Goal: Transaction & Acquisition: Purchase product/service

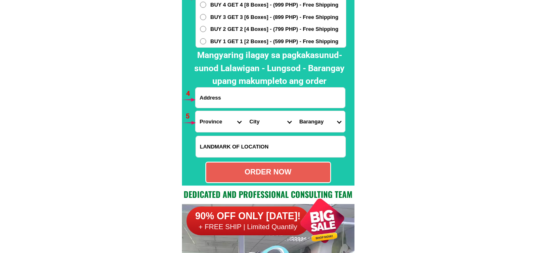
scroll to position [6039, 0]
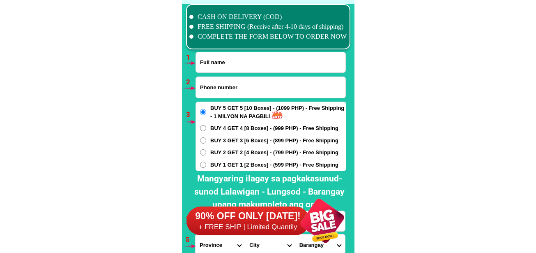
click at [247, 65] on input "Input full_name" at bounding box center [270, 62] width 149 height 20
paste input "[PERSON_NAME]"
type input "[PERSON_NAME]"
click at [227, 97] on input "Input phone_number" at bounding box center [270, 87] width 149 height 21
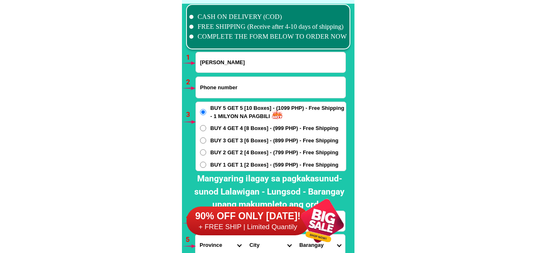
paste input "09695022944"
type input "09695022944"
click at [228, 165] on span "BUY 1 GET 1 [2 Boxes] - (599 PHP) - Free Shipping" at bounding box center [274, 165] width 128 height 8
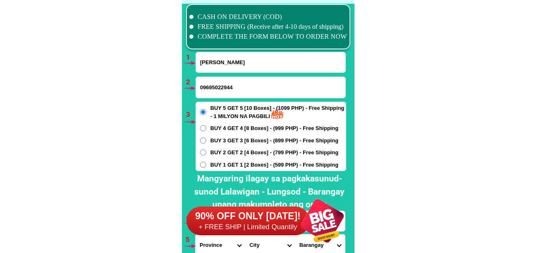
click at [206, 165] on input "BUY 1 GET 1 [2 Boxes] - (599 PHP) - Free Shipping" at bounding box center [203, 164] width 6 height 6
radio input "true"
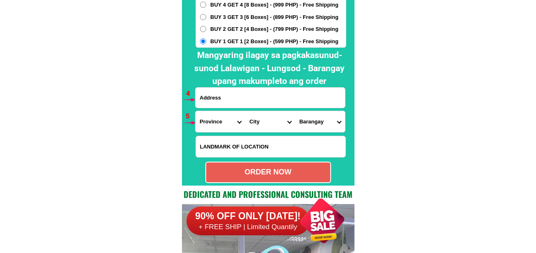
click at [253, 98] on input "Input address" at bounding box center [269, 97] width 149 height 20
paste input "36dliwayway St staana Taguig city"
type input "36dliwayway St staana Taguig city"
drag, startPoint x: 209, startPoint y: 119, endPoint x: 211, endPoint y: 113, distance: 5.7
click at [209, 116] on select "Province [GEOGRAPHIC_DATA] [GEOGRAPHIC_DATA][PERSON_NAME][GEOGRAPHIC_DATA][GEOG…" at bounding box center [220, 121] width 50 height 21
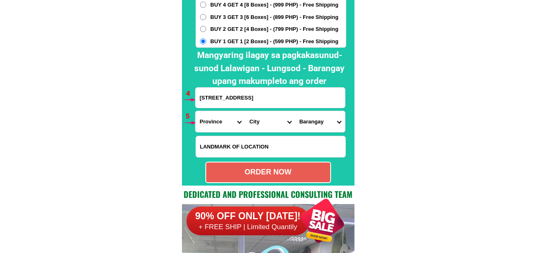
select select "63_219"
click at [195, 111] on select "Province [GEOGRAPHIC_DATA] [GEOGRAPHIC_DATA][PERSON_NAME][GEOGRAPHIC_DATA][GEOG…" at bounding box center [220, 121] width 50 height 21
click at [268, 119] on select "City Binondo CALOOCAN Ermita Intramuros Las-pinas Makati Malabon-city Malate Ma…" at bounding box center [270, 121] width 50 height 21
select select "63_2191611"
click at [245, 111] on select "City Binondo CALOOCAN Ermita Intramuros Las-pinas Makati Malabon-city Malate Ma…" at bounding box center [270, 121] width 50 height 21
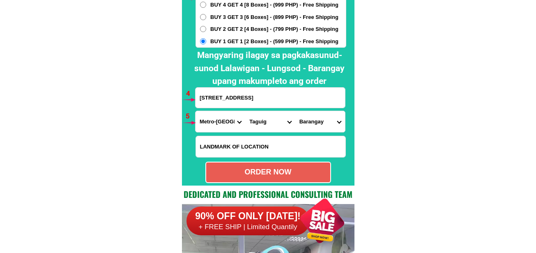
click at [321, 124] on select "Barangay Bagumbayan Bambang Calzada Central bicutan Central signal village Fort…" at bounding box center [320, 121] width 50 height 21
select select "63_21916115836"
click at [295, 111] on select "Barangay Bagumbayan Bambang Calzada Central bicutan Central signal village Fort…" at bounding box center [320, 121] width 50 height 21
click at [267, 174] on div "ORDER NOW" at bounding box center [268, 171] width 124 height 11
type input "09695022944"
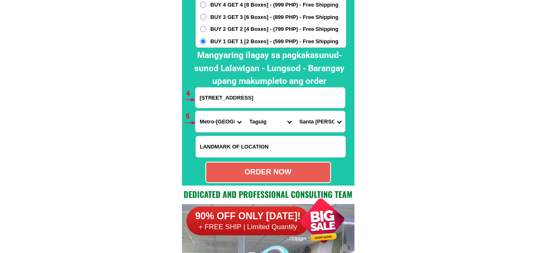
radio input "true"
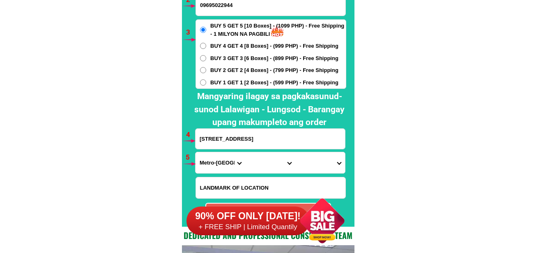
scroll to position [6039, 0]
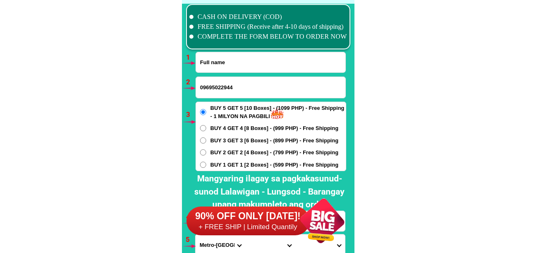
click at [232, 70] on input "Input full_name" at bounding box center [270, 62] width 149 height 20
paste input "Teresita De Leon German"
type input "Teresita De Leon German"
click at [221, 91] on input "09695022944" at bounding box center [270, 87] width 149 height 21
paste input "09176238609"
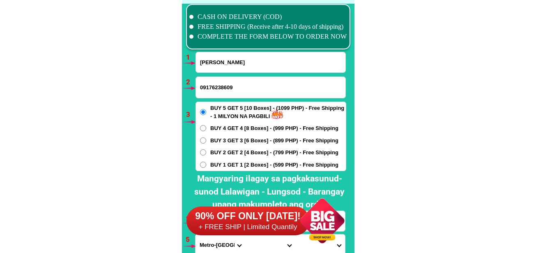
type input "09176238609"
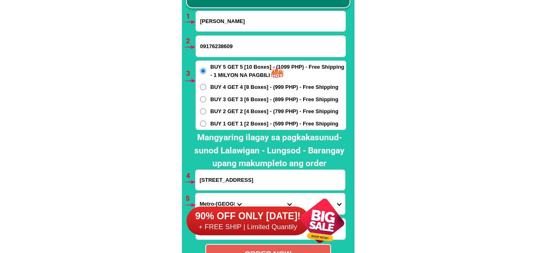
click at [213, 180] on input "36dliwayway St staana Taguig city" at bounding box center [269, 180] width 149 height 20
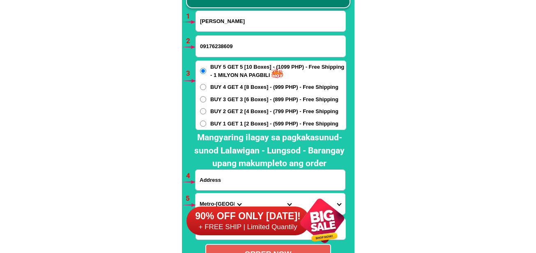
paste input "phase3 no7 avacia st. Garden village ,sta .maria bulacan"
type input "phase3 no7 avacia st. Garden village ,sta .maria bulacan"
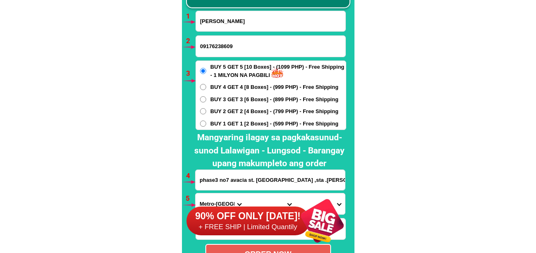
scroll to position [6122, 0]
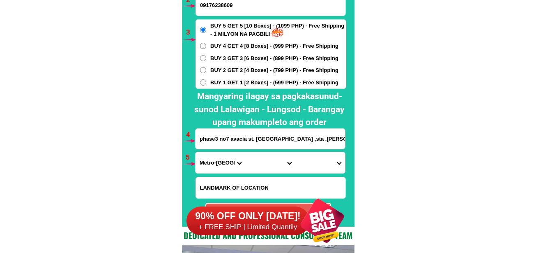
drag, startPoint x: 209, startPoint y: 163, endPoint x: 214, endPoint y: 153, distance: 11.2
click at [209, 163] on select "Province [GEOGRAPHIC_DATA] [GEOGRAPHIC_DATA][PERSON_NAME][GEOGRAPHIC_DATA][GEOG…" at bounding box center [220, 162] width 50 height 21
select select "63_761"
click at [195, 152] on select "Province [GEOGRAPHIC_DATA] [GEOGRAPHIC_DATA][PERSON_NAME][GEOGRAPHIC_DATA][GEOG…" at bounding box center [220, 162] width 50 height 21
drag, startPoint x: 257, startPoint y: 163, endPoint x: 258, endPoint y: 154, distance: 8.3
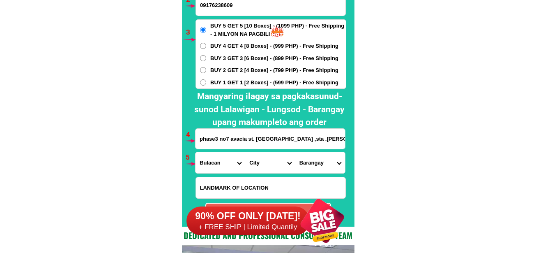
click at [257, 162] on select "City [PERSON_NAME][GEOGRAPHIC_DATA] [GEOGRAPHIC_DATA] [GEOGRAPHIC_DATA] [GEOGRA…" at bounding box center [270, 162] width 50 height 21
click at [245, 152] on select "City [PERSON_NAME][GEOGRAPHIC_DATA] [GEOGRAPHIC_DATA] [GEOGRAPHIC_DATA] [GEOGRA…" at bounding box center [270, 162] width 50 height 21
drag, startPoint x: 315, startPoint y: 161, endPoint x: 317, endPoint y: 153, distance: 8.5
click at [315, 161] on select "Barangay Bagbaguin Balasing Buenavista Bulac Camangyanan Catmon Cay pombo Caysi…" at bounding box center [320, 162] width 50 height 21
drag, startPoint x: 420, startPoint y: 57, endPoint x: 403, endPoint y: 44, distance: 20.8
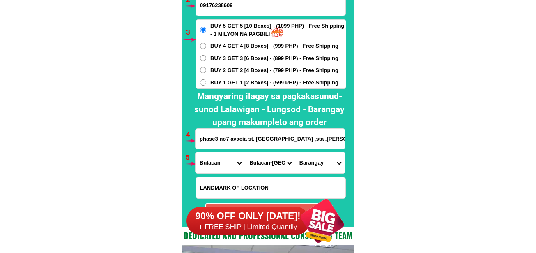
drag, startPoint x: 321, startPoint y: 165, endPoint x: 321, endPoint y: 154, distance: 10.3
click at [321, 164] on select "Barangay Bagbaguin Balasing Buenavista Bulac Camangyanan Catmon Cay pombo Caysi…" at bounding box center [320, 162] width 50 height 21
click at [263, 163] on select "City [PERSON_NAME][GEOGRAPHIC_DATA] [GEOGRAPHIC_DATA] [GEOGRAPHIC_DATA] [GEOGRA…" at bounding box center [270, 162] width 50 height 21
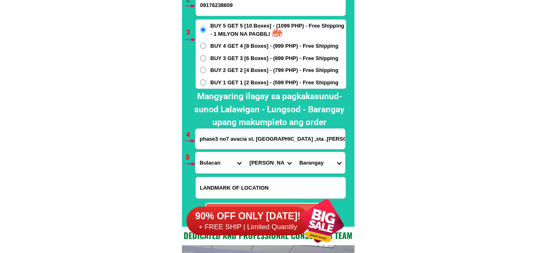
click at [245, 152] on select "City [PERSON_NAME][GEOGRAPHIC_DATA] [GEOGRAPHIC_DATA] [GEOGRAPHIC_DATA] [GEOGRA…" at bounding box center [270, 162] width 50 height 21
click at [275, 170] on select "City [PERSON_NAME][GEOGRAPHIC_DATA] [GEOGRAPHIC_DATA] [GEOGRAPHIC_DATA] [GEOGRA…" at bounding box center [270, 162] width 50 height 21
select select "63_7615284"
click at [245, 152] on select "City [PERSON_NAME][GEOGRAPHIC_DATA] [GEOGRAPHIC_DATA] [GEOGRAPHIC_DATA] [GEOGRA…" at bounding box center [270, 162] width 50 height 21
click at [328, 166] on select "Barangay Bagbaguin Balasing Buenavista Bulac Camangyanan Catmon Cay pombo Caysi…" at bounding box center [320, 162] width 50 height 21
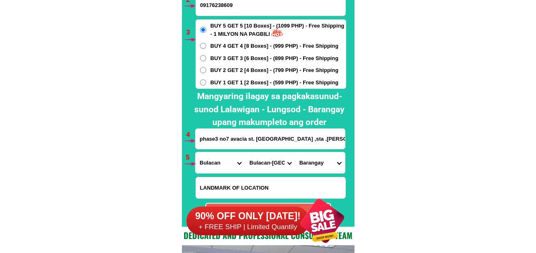
click at [331, 165] on select "Barangay Bagbaguin Balasing Buenavista Bulac Camangyanan Catmon Cay pombo Caysi…" at bounding box center [320, 162] width 50 height 21
click at [316, 160] on select "Barangay Bagbaguin Balasing Buenavista Bulac Camangyanan Catmon Cay pombo Caysi…" at bounding box center [320, 162] width 50 height 21
select select "63_76152849668"
click at [295, 152] on select "Barangay Bagbaguin Balasing Buenavista Bulac Camangyanan Catmon Cay pombo Caysi…" at bounding box center [320, 162] width 50 height 21
click at [315, 165] on select "Barangay Bagbaguin Balasing Buenavista Bulac Camangyanan Catmon Cay pombo Caysi…" at bounding box center [320, 162] width 50 height 21
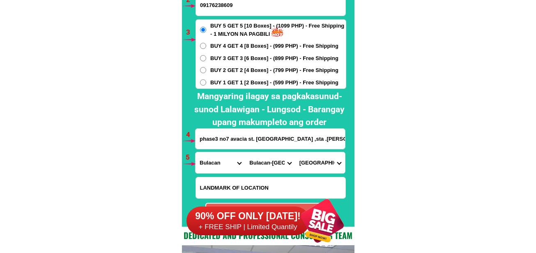
scroll to position [6163, 0]
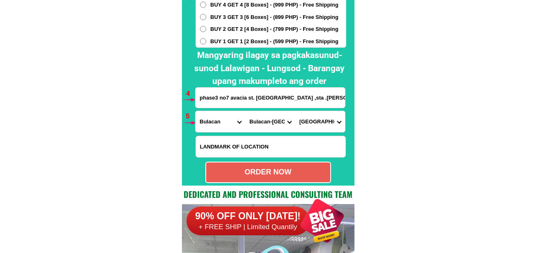
click at [304, 163] on div "ORDER NOW" at bounding box center [268, 171] width 126 height 21
radio input "true"
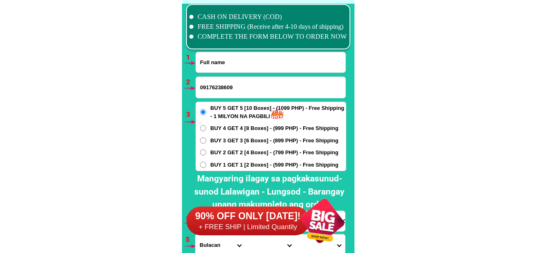
click at [231, 62] on input "Input full_name" at bounding box center [270, 62] width 149 height 20
paste input "Maribeth Cardena Arellano Magaling"
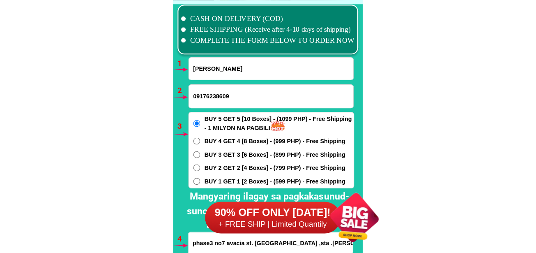
scroll to position [6039, 0]
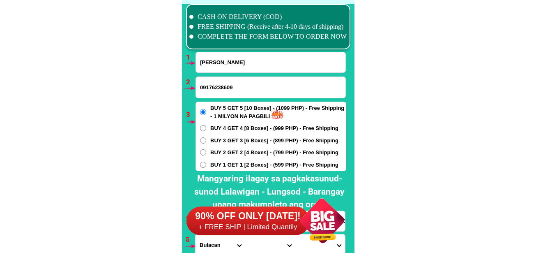
type input "Maribeth Cardena Arellano Magaling"
click at [315, 77] on input "09176238609" at bounding box center [270, 87] width 149 height 21
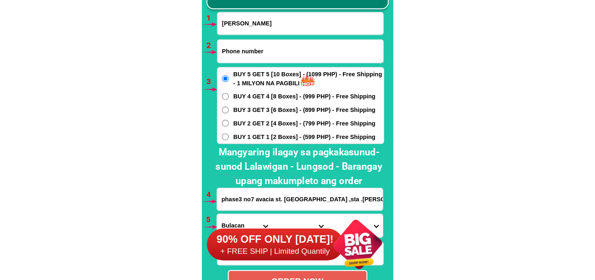
scroll to position [6080, 0]
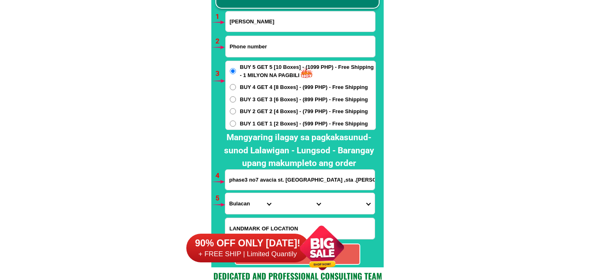
click at [379, 121] on div at bounding box center [297, 115] width 172 height 305
click at [246, 44] on input "Input phone_number" at bounding box center [300, 46] width 149 height 21
paste input "09504720133"
type input "09504720133"
click at [260, 118] on div "BUY 5 GET 5 [10 Boxes] - (1099 PHP) - Free Shipping - 1 MILYON NA PAGBILI BUY 4…" at bounding box center [300, 95] width 151 height 69
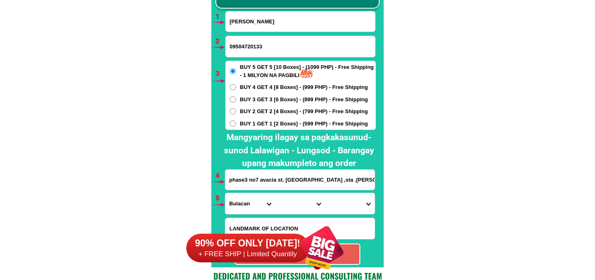
click at [260, 127] on span "BUY 1 GET 1 [2 Boxes] - (599 PHP) - Free Shipping" at bounding box center [304, 124] width 128 height 8
click at [236, 127] on input "BUY 1 GET 1 [2 Boxes] - (599 PHP) - Free Shipping" at bounding box center [233, 124] width 6 height 6
radio input "true"
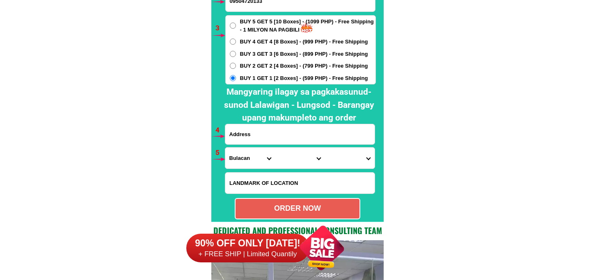
click at [276, 132] on input "Input address" at bounding box center [299, 134] width 149 height 20
paste input "048lolivastbrgyprinzapurok6calauan laguna"
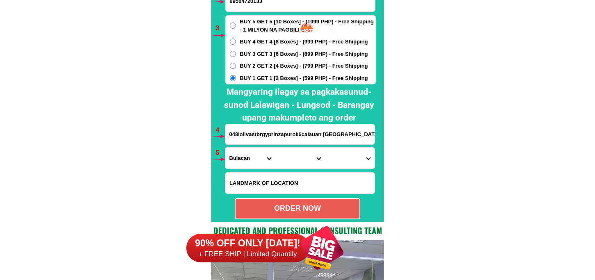
type input "048lolivastbrgyprinzapurok6calauan laguna"
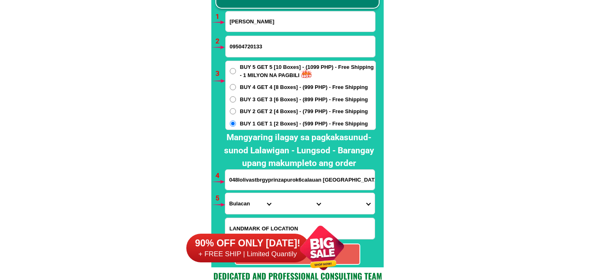
drag, startPoint x: 351, startPoint y: 179, endPoint x: 165, endPoint y: 175, distance: 186.1
click at [237, 210] on select "Province [GEOGRAPHIC_DATA] [GEOGRAPHIC_DATA][PERSON_NAME][GEOGRAPHIC_DATA][GEOG…" at bounding box center [250, 203] width 50 height 21
select select "63_904"
click at [225, 193] on select "Province [GEOGRAPHIC_DATA] [GEOGRAPHIC_DATA][PERSON_NAME][GEOGRAPHIC_DATA][GEOG…" at bounding box center [250, 203] width 50 height 21
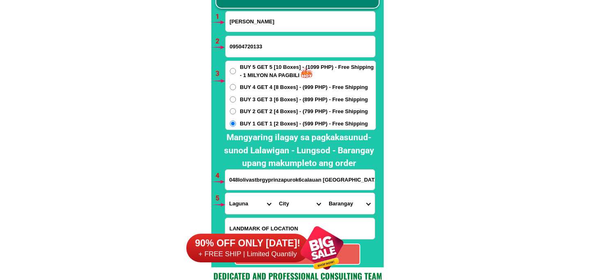
drag, startPoint x: 285, startPoint y: 198, endPoint x: 287, endPoint y: 193, distance: 5.0
click at [285, 198] on select "City [GEOGRAPHIC_DATA] [GEOGRAPHIC_DATA]-city [GEOGRAPHIC_DATA] [GEOGRAPHIC_DAT…" at bounding box center [300, 203] width 50 height 21
select select "63_9041217"
click at [275, 193] on select "City [GEOGRAPHIC_DATA] [GEOGRAPHIC_DATA]-city [GEOGRAPHIC_DATA] [GEOGRAPHIC_DAT…" at bounding box center [300, 203] width 50 height 21
click at [351, 207] on select "Barangay Balayhangin Bangyas Dayap Hanggan Imok Kanluran (pob.) Lamot 1 Lamot 2…" at bounding box center [350, 203] width 50 height 21
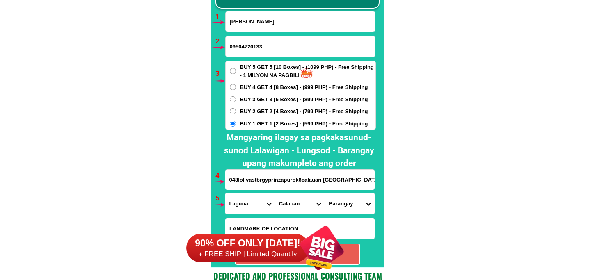
select select "63_90412179107"
click at [325, 193] on select "Barangay Balayhangin Bangyas Dayap Hanggan Imok Kanluran (pob.) Lamot 1 Lamot 2…" at bounding box center [350, 203] width 50 height 21
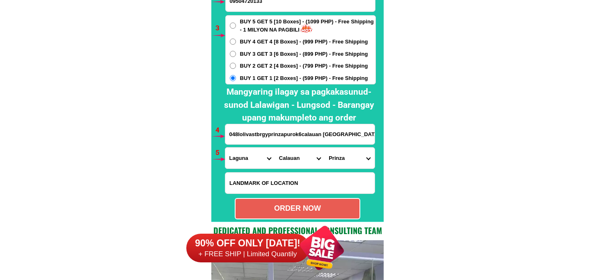
click at [309, 204] on div "ORDER NOW" at bounding box center [298, 208] width 124 height 11
radio input "true"
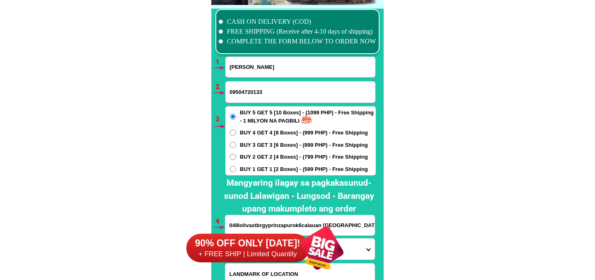
click at [249, 64] on input "Maribeth Cardena Arellano Magaling" at bounding box center [300, 67] width 149 height 20
paste input "Tess Hermogenes"
type input "Tess Hermogenes"
click at [265, 96] on input "09504720133" at bounding box center [300, 92] width 149 height 21
paste input "09983643187"
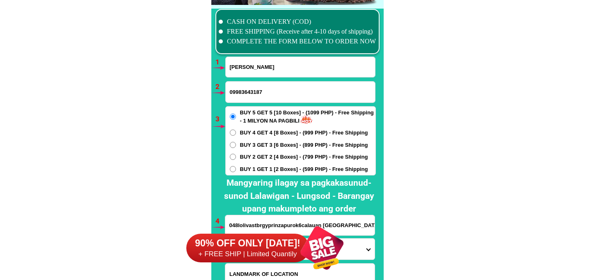
type input "09983643187"
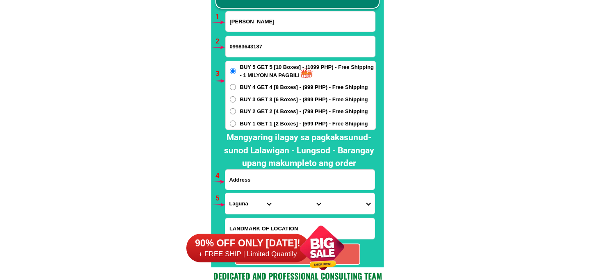
click at [257, 182] on input "Input address" at bounding box center [299, 180] width 149 height 20
paste input "gulod pulong buhangin sta Maria bulacan"
type input "gulod pulong buhangin sta Maria bulacan"
click at [247, 202] on select "Province [GEOGRAPHIC_DATA] [GEOGRAPHIC_DATA][PERSON_NAME][GEOGRAPHIC_DATA][GEOG…" at bounding box center [250, 203] width 50 height 21
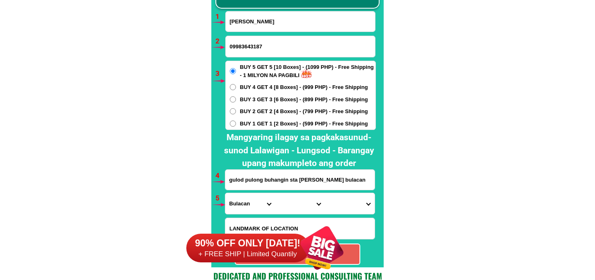
click at [225, 193] on select "Province [GEOGRAPHIC_DATA] [GEOGRAPHIC_DATA][PERSON_NAME][GEOGRAPHIC_DATA][GEOG…" at bounding box center [250, 203] width 50 height 21
select select "63_791"
drag, startPoint x: 289, startPoint y: 199, endPoint x: 290, endPoint y: 194, distance: 5.0
click at [290, 196] on select "City Arteche Balangiga Balangkayan Borongan-city Can-avid Eastern-samar-dolores…" at bounding box center [300, 203] width 50 height 21
select select "63_791365"
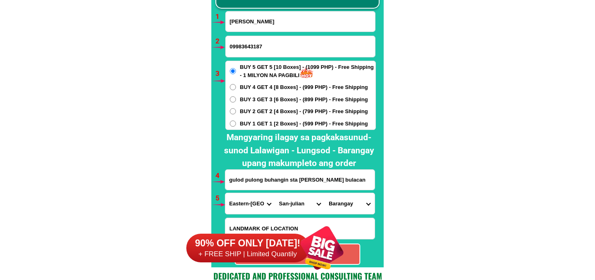
drag, startPoint x: 241, startPoint y: 208, endPoint x: 241, endPoint y: 204, distance: 4.1
click at [241, 207] on select "Province [GEOGRAPHIC_DATA] [GEOGRAPHIC_DATA][PERSON_NAME][GEOGRAPHIC_DATA][GEOG…" at bounding box center [250, 203] width 50 height 21
select select "63_761"
click at [225, 193] on select "Province [GEOGRAPHIC_DATA] [GEOGRAPHIC_DATA][PERSON_NAME][GEOGRAPHIC_DATA][GEOG…" at bounding box center [250, 203] width 50 height 21
drag, startPoint x: 290, startPoint y: 203, endPoint x: 290, endPoint y: 195, distance: 7.8
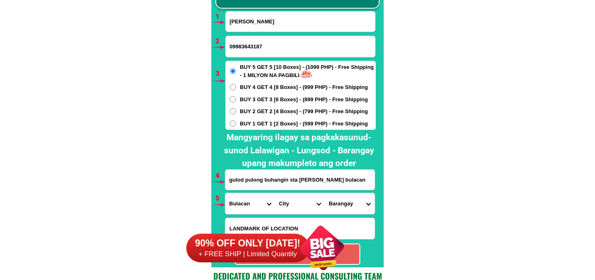
click at [290, 203] on select "City [PERSON_NAME][GEOGRAPHIC_DATA] [GEOGRAPHIC_DATA] [GEOGRAPHIC_DATA] [GEOGRA…" at bounding box center [300, 203] width 50 height 21
select select "63_7615284"
click at [275, 193] on select "City [PERSON_NAME][GEOGRAPHIC_DATA] [GEOGRAPHIC_DATA] [GEOGRAPHIC_DATA] [GEOGRA…" at bounding box center [300, 203] width 50 height 21
click at [359, 198] on select "Barangay Bagbaguin Balasing Buenavista Bulac Camangyanan Catmon Cay pombo Caysi…" at bounding box center [350, 203] width 50 height 21
select select "63_76152842564"
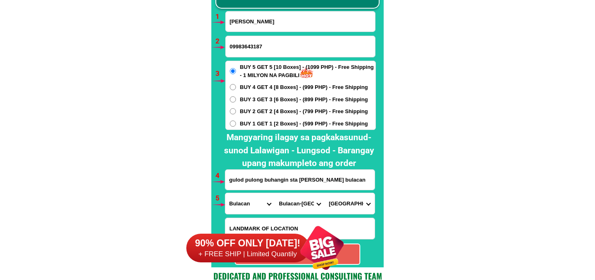
click at [325, 193] on select "Barangay Bagbaguin Balasing Buenavista Bulac Camangyanan Catmon Cay pombo Caysi…" at bounding box center [350, 203] width 50 height 21
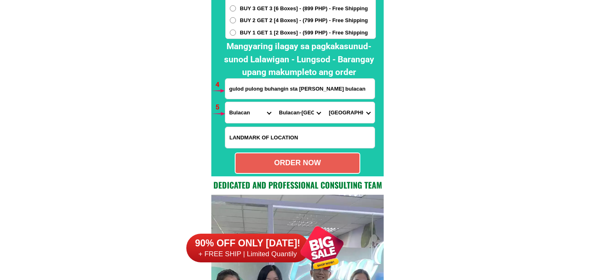
scroll to position [6126, 0]
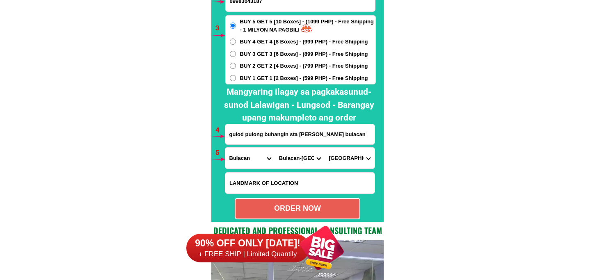
click at [282, 80] on span "BUY 1 GET 1 [2 Boxes] - (599 PHP) - Free Shipping" at bounding box center [304, 78] width 128 height 8
click at [236, 80] on input "BUY 1 GET 1 [2 Boxes] - (599 PHP) - Free Shipping" at bounding box center [233, 78] width 6 height 6
radio input "true"
click at [281, 67] on span "BUY 2 GET 2 [4 Boxes] - (799 PHP) - Free Shipping" at bounding box center [304, 66] width 128 height 8
click at [236, 67] on input "BUY 2 GET 2 [4 Boxes] - (799 PHP) - Free Shipping" at bounding box center [233, 66] width 6 height 6
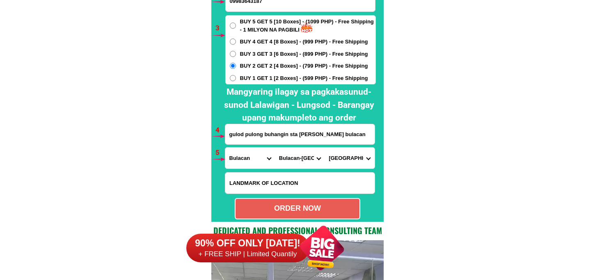
click at [294, 215] on div "ORDER NOW" at bounding box center [298, 208] width 126 height 21
radio input "true"
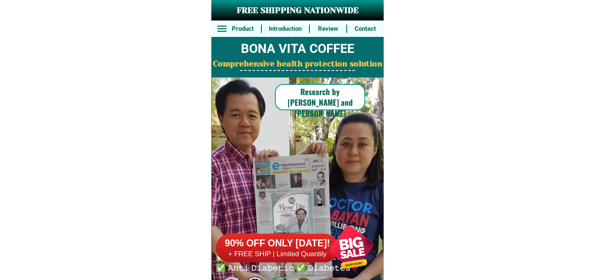
click at [351, 233] on div at bounding box center [351, 248] width 64 height 64
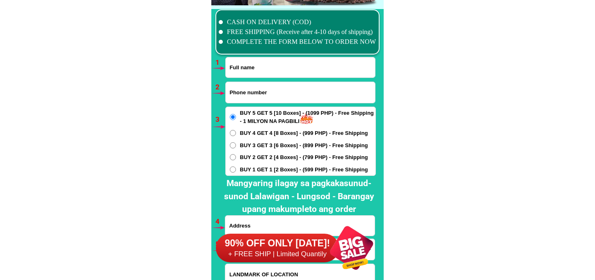
scroll to position [6039, 0]
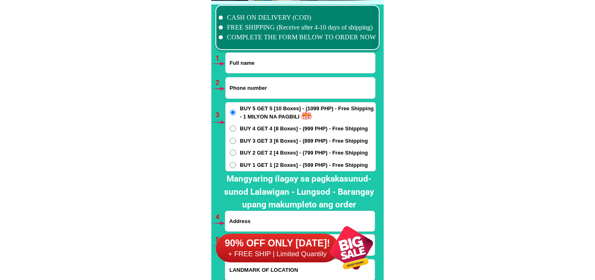
click at [282, 66] on input "Input full_name" at bounding box center [300, 63] width 149 height 20
paste input "mangyaring suriin ang iyong mga mensahe"
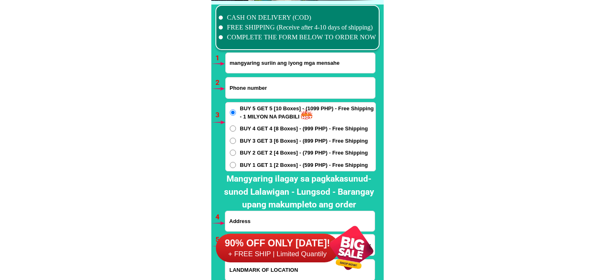
click at [348, 56] on input "mangyaring suriin ang iyong mga mensahe" at bounding box center [300, 63] width 149 height 20
paste input "[PERSON_NAME]"
type input "[PERSON_NAME]"
click at [265, 93] on input "Input phone_number" at bounding box center [300, 88] width 149 height 21
paste input "0949. I93 95o1"
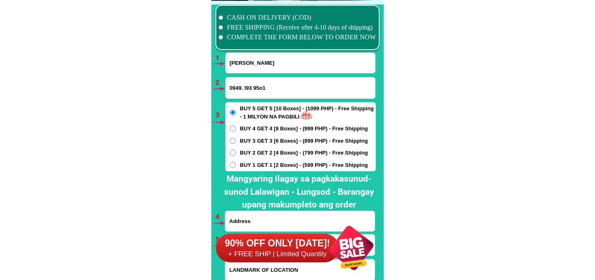
click at [244, 90] on input "0949. I93 95o1" at bounding box center [300, 88] width 149 height 21
click at [260, 89] on input "0949I93 95o1" at bounding box center [300, 88] width 149 height 21
click at [251, 87] on input "0949I93 951" at bounding box center [300, 88] width 149 height 21
click at [244, 87] on input "0949I93951" at bounding box center [300, 88] width 149 height 21
type input "0949193951"
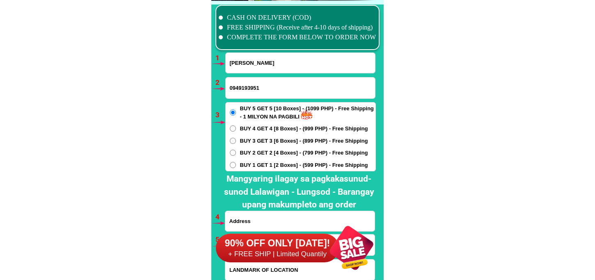
click at [255, 159] on div "BUY 5 GET 5 [10 Boxes] - (1099 PHP) - Free Shipping - 1 MILYON NA PAGBILI BUY 4…" at bounding box center [300, 136] width 151 height 69
click at [251, 166] on span "BUY 1 GET 1 [2 Boxes] - (599 PHP) - Free Shipping" at bounding box center [304, 165] width 128 height 8
click at [236, 166] on input "BUY 1 GET 1 [2 Boxes] - (599 PHP) - Free Shipping" at bounding box center [233, 165] width 6 height 6
radio input "true"
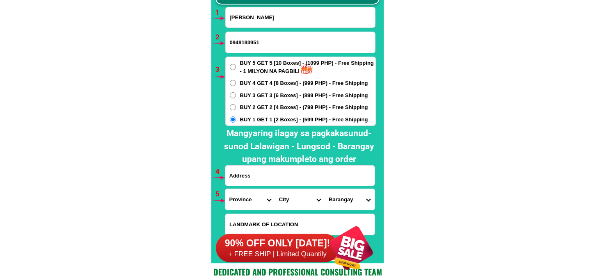
click at [263, 170] on input "Input address" at bounding box center [299, 176] width 149 height 20
paste input "[PERSON_NAME] baranggay pinag barilan porok bagong silang 384 namber ng bahay"
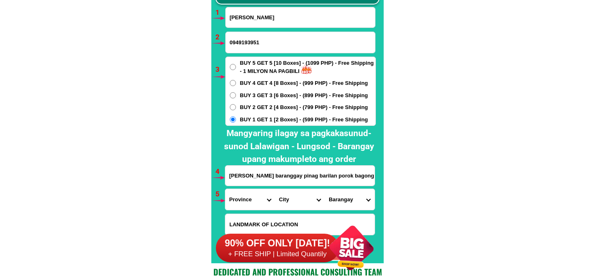
scroll to position [0, 63]
type input "[PERSON_NAME] baranggay pinag barilan porok bagong silang 384 namber ng bahay"
click at [246, 195] on select "Province [GEOGRAPHIC_DATA] [GEOGRAPHIC_DATA][PERSON_NAME][GEOGRAPHIC_DATA][GEOG…" at bounding box center [250, 199] width 50 height 21
select select "63_761"
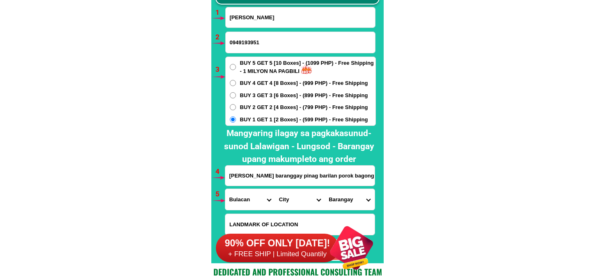
click at [225, 189] on select "Province [GEOGRAPHIC_DATA] [GEOGRAPHIC_DATA][PERSON_NAME][GEOGRAPHIC_DATA][GEOG…" at bounding box center [250, 199] width 50 height 21
drag, startPoint x: 285, startPoint y: 205, endPoint x: 285, endPoint y: 191, distance: 14.0
click at [285, 204] on select "City [PERSON_NAME][GEOGRAPHIC_DATA] [GEOGRAPHIC_DATA] [GEOGRAPHIC_DATA] [GEOGRA…" at bounding box center [300, 199] width 50 height 21
drag, startPoint x: 414, startPoint y: 191, endPoint x: 410, endPoint y: 187, distance: 4.9
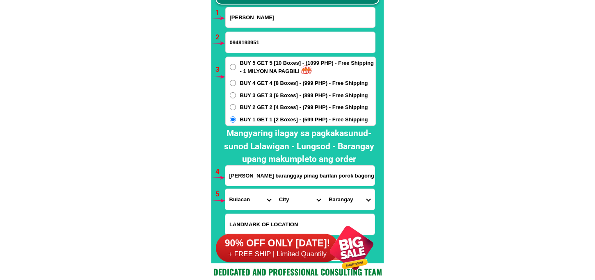
drag, startPoint x: 292, startPoint y: 202, endPoint x: 293, endPoint y: 198, distance: 4.1
click at [292, 202] on select "City [PERSON_NAME][GEOGRAPHIC_DATA] [GEOGRAPHIC_DATA] [GEOGRAPHIC_DATA] [GEOGRA…" at bounding box center [300, 199] width 50 height 21
select select "63_7613580"
click at [275, 189] on select "City [PERSON_NAME][GEOGRAPHIC_DATA] [GEOGRAPHIC_DATA] [GEOGRAPHIC_DATA] [GEOGRA…" at bounding box center [300, 199] width 50 height 21
drag, startPoint x: 350, startPoint y: 200, endPoint x: 351, endPoint y: 189, distance: 11.1
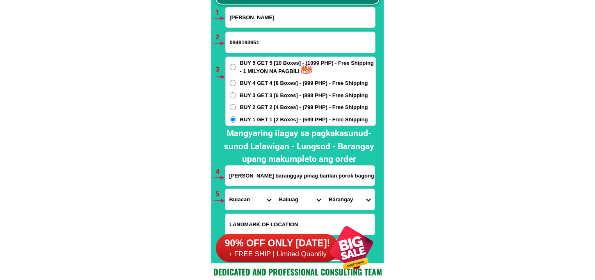
click at [350, 198] on select "[GEOGRAPHIC_DATA] nayon Barangca Calantipay [PERSON_NAME] Hinukay Makinabang Ma…" at bounding box center [350, 199] width 50 height 21
select select "63_76135802261"
click at [325, 189] on select "[GEOGRAPHIC_DATA] nayon Barangca Calantipay [PERSON_NAME] Hinukay Makinabang Ma…" at bounding box center [350, 199] width 50 height 21
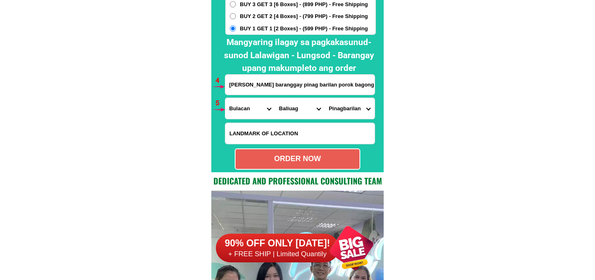
click at [278, 166] on div "ORDER NOW" at bounding box center [298, 159] width 126 height 21
radio input "true"
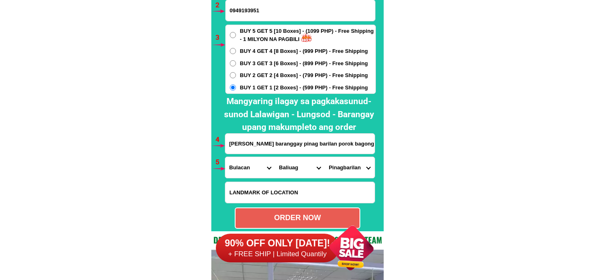
scroll to position [6071, 0]
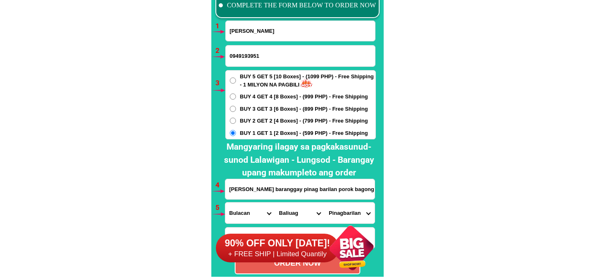
drag, startPoint x: 270, startPoint y: 60, endPoint x: 202, endPoint y: 59, distance: 67.8
paste input ". I93 95o"
click at [244, 54] on input "0949. I93 95o1" at bounding box center [300, 56] width 149 height 21
click at [252, 58] on input "0949193 95o1" at bounding box center [300, 56] width 149 height 21
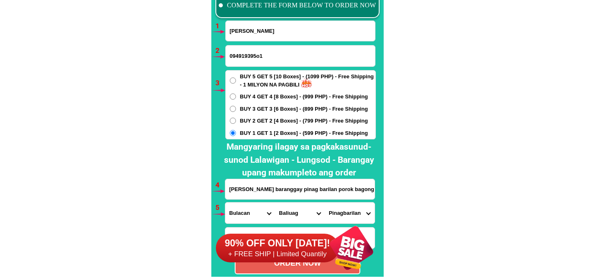
click at [259, 55] on input "094919395o1" at bounding box center [300, 56] width 149 height 21
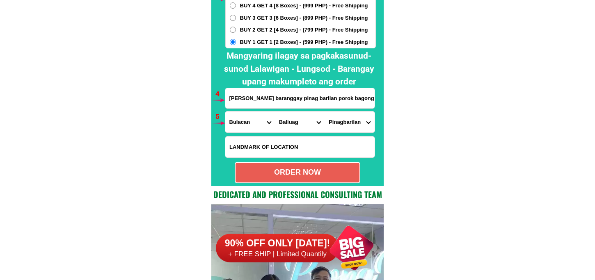
type input "09491939501"
click at [262, 163] on div "ORDER NOW" at bounding box center [298, 172] width 126 height 21
radio input "true"
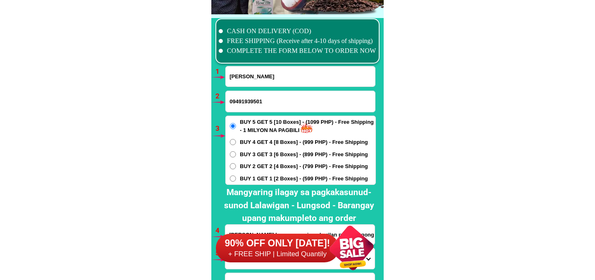
click at [273, 74] on input "[PERSON_NAME]" at bounding box center [300, 77] width 149 height 20
paste input "[PERSON_NAME]"
type input "[PERSON_NAME]"
click at [276, 98] on input "Input phone_number" at bounding box center [300, 101] width 149 height 21
paste input "0922 496 6086"
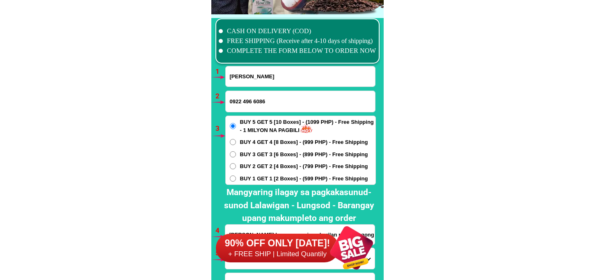
click at [244, 103] on input "0922 496 6086" at bounding box center [300, 101] width 149 height 21
click at [253, 101] on input "0922496 6086" at bounding box center [300, 101] width 149 height 21
type input "09224966086"
click at [261, 170] on span "BUY 2 GET 2 [4 Boxes] - (799 PHP) - Free Shipping" at bounding box center [304, 167] width 128 height 8
click at [236, 170] on input "BUY 2 GET 2 [4 Boxes] - (799 PHP) - Free Shipping" at bounding box center [233, 166] width 6 height 6
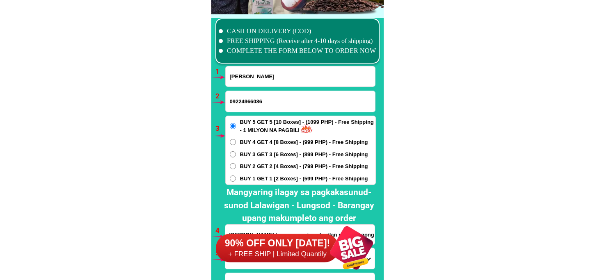
radio input "true"
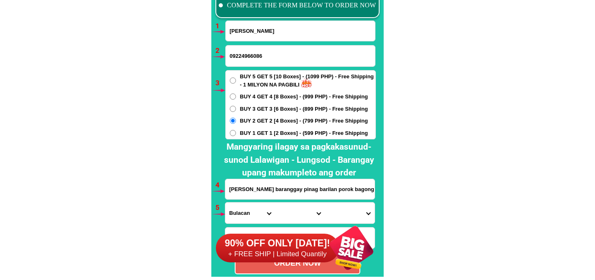
drag, startPoint x: 244, startPoint y: 193, endPoint x: 246, endPoint y: 189, distance: 4.8
click at [245, 192] on input "[PERSON_NAME] baranggay pinag barilan porok bagong silang 384 namber ng bahay" at bounding box center [299, 189] width 149 height 20
paste input "#11 Maharlika St. [PERSON_NAME][GEOGRAPHIC_DATA] 1 [GEOGRAPHIC_DATA][PERSON_NAM…"
type input "#11 Maharlika St. [PERSON_NAME][GEOGRAPHIC_DATA] 1 [GEOGRAPHIC_DATA][PERSON_NAM…"
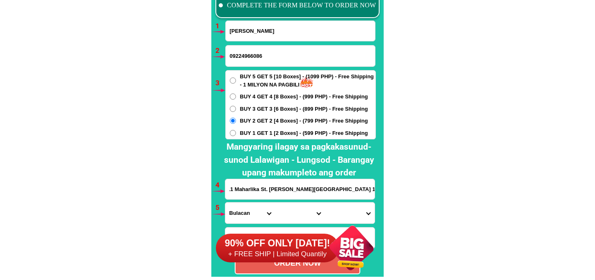
scroll to position [0, 0]
click at [239, 214] on select "Province [GEOGRAPHIC_DATA] [GEOGRAPHIC_DATA][PERSON_NAME][GEOGRAPHIC_DATA][GEOG…" at bounding box center [250, 213] width 50 height 21
select select "63_904"
click at [225, 203] on select "Province [GEOGRAPHIC_DATA] [GEOGRAPHIC_DATA][PERSON_NAME][GEOGRAPHIC_DATA][GEOG…" at bounding box center [250, 213] width 50 height 21
drag, startPoint x: 283, startPoint y: 212, endPoint x: 288, endPoint y: 204, distance: 9.6
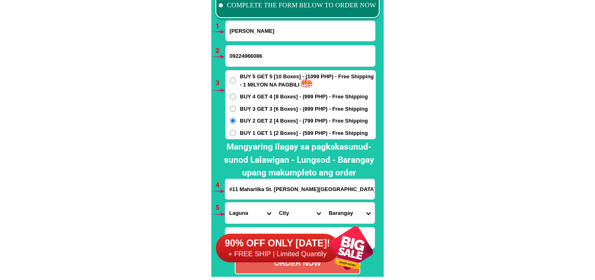
click at [285, 210] on select "City [GEOGRAPHIC_DATA] [GEOGRAPHIC_DATA]-city [GEOGRAPHIC_DATA] [GEOGRAPHIC_DAT…" at bounding box center [300, 213] width 50 height 21
click at [275, 203] on select "City [GEOGRAPHIC_DATA] [GEOGRAPHIC_DATA]-city [GEOGRAPHIC_DATA] [GEOGRAPHIC_DAT…" at bounding box center [300, 213] width 50 height 21
click at [287, 217] on div "90% OFF ONLY [DATE]! + FREE SHIP | Limited Quantily" at bounding box center [300, 248] width 168 height 64
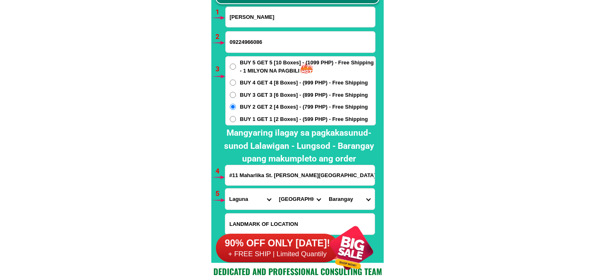
scroll to position [6130, 0]
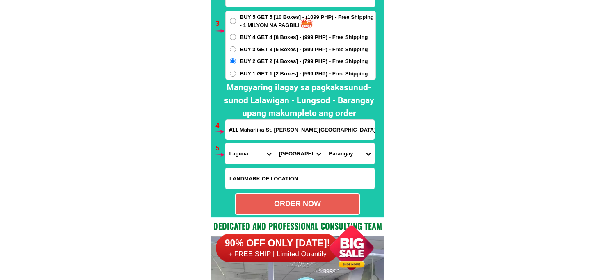
click at [292, 154] on select "City [GEOGRAPHIC_DATA] [GEOGRAPHIC_DATA]-city [GEOGRAPHIC_DATA] [GEOGRAPHIC_DAT…" at bounding box center [300, 153] width 50 height 21
select select "63_904357"
click at [275, 143] on select "City [GEOGRAPHIC_DATA] [GEOGRAPHIC_DATA]-city [GEOGRAPHIC_DATA] [GEOGRAPHIC_DAT…" at bounding box center [300, 153] width 50 height 21
click at [344, 149] on select "Barangay Bagong silang calendola Calendola Chrysanthemum Cuyab [PERSON_NAME] G.…" at bounding box center [350, 153] width 50 height 21
select select "63_904357583801"
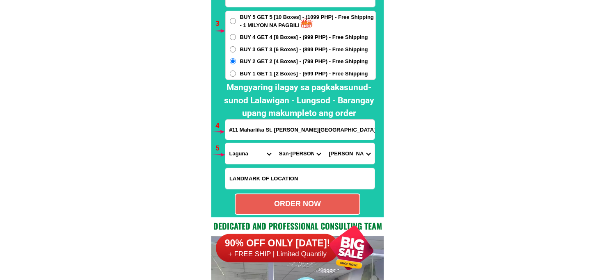
click at [325, 143] on select "Barangay Bagong silang calendola Calendola Chrysanthemum Cuyab [PERSON_NAME] G.…" at bounding box center [350, 153] width 50 height 21
click at [313, 202] on div "ORDER NOW" at bounding box center [298, 204] width 124 height 11
type input "#11 Maharlika St. [PERSON_NAME][GEOGRAPHIC_DATA] 1 [GEOGRAPHIC_DATA][PERSON_NAM…"
radio input "true"
